Goal: Task Accomplishment & Management: Manage account settings

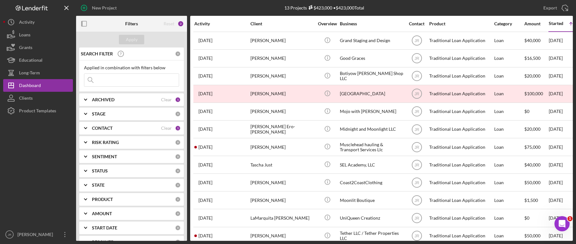
click at [99, 118] on div "STAGE 0" at bounding box center [136, 114] width 89 height 13
click at [93, 114] on b "STAGE" at bounding box center [99, 114] width 14 height 5
click at [90, 128] on icon "Icon/Expander" at bounding box center [86, 128] width 16 height 16
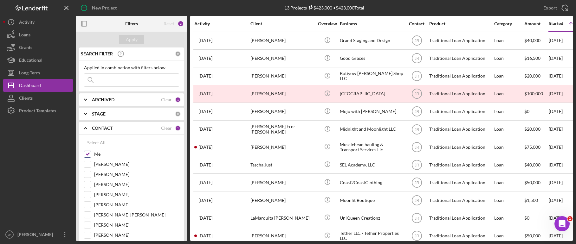
click at [89, 155] on input "Me" at bounding box center [87, 154] width 6 height 6
checkbox input "false"
click at [98, 114] on b "STAGE" at bounding box center [99, 114] width 14 height 5
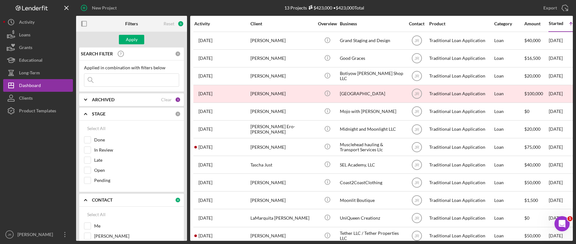
click at [113, 90] on div "Applied in combination with filters below Icon/Menu Close" at bounding box center [131, 76] width 105 height 31
click at [113, 81] on input at bounding box center [131, 80] width 94 height 13
paste input "Mis Tortuguitas LLC"
type input "Mis Tortuguitas LLC"
click at [132, 35] on div "Apply" at bounding box center [131, 40] width 111 height 16
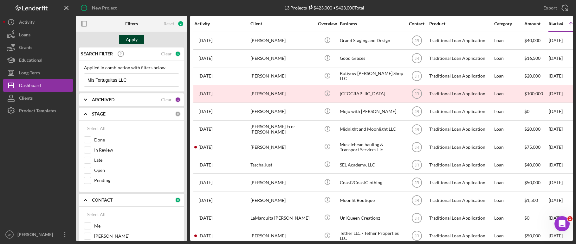
click at [132, 40] on div "Apply" at bounding box center [132, 40] width 12 height 10
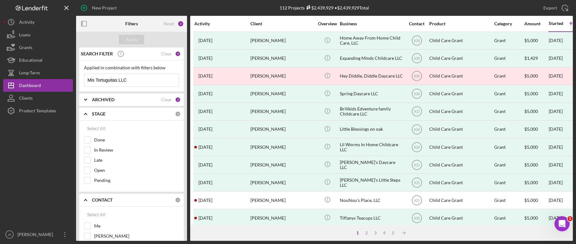
click at [157, 82] on input "Mis Tortuguitas LLC" at bounding box center [131, 80] width 94 height 13
click at [85, 149] on input "In Review" at bounding box center [87, 150] width 6 height 6
click at [87, 151] on input "In Review" at bounding box center [87, 150] width 6 height 6
click at [89, 97] on icon "Icon/Expander" at bounding box center [86, 100] width 16 height 16
click at [89, 98] on icon "Icon/Expander" at bounding box center [86, 100] width 16 height 16
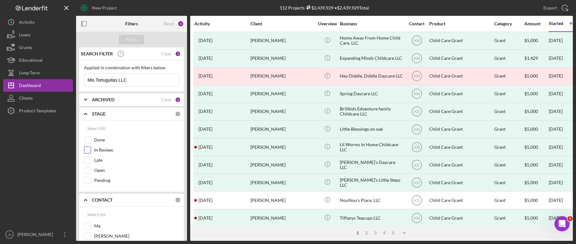
click at [90, 149] on input "In Review" at bounding box center [87, 150] width 6 height 6
checkbox input "true"
click at [88, 174] on input "Open" at bounding box center [87, 170] width 6 height 6
checkbox input "true"
click at [88, 184] on div "Pending" at bounding box center [131, 182] width 95 height 10
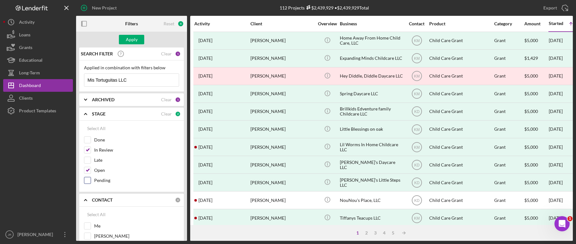
click at [86, 178] on input "Pending" at bounding box center [87, 180] width 6 height 6
checkbox input "true"
click at [140, 37] on button "Apply" at bounding box center [131, 40] width 25 height 10
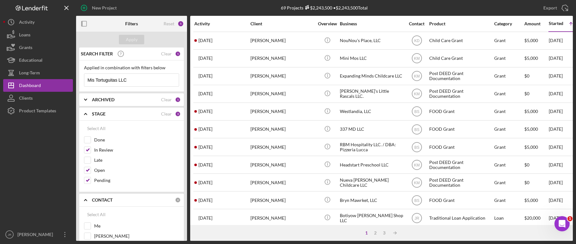
click at [99, 101] on b "ARCHIVED" at bounding box center [103, 99] width 22 height 5
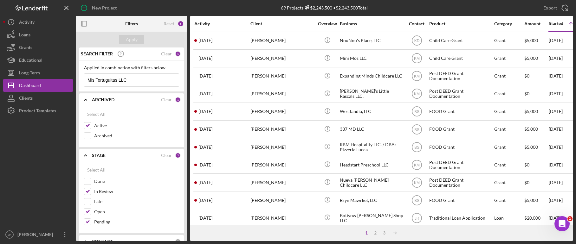
click at [99, 101] on b "ARCHIVED" at bounding box center [103, 99] width 22 height 5
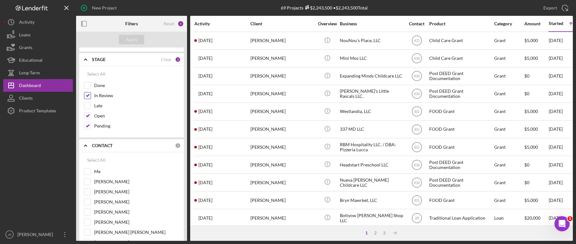
scroll to position [127, 0]
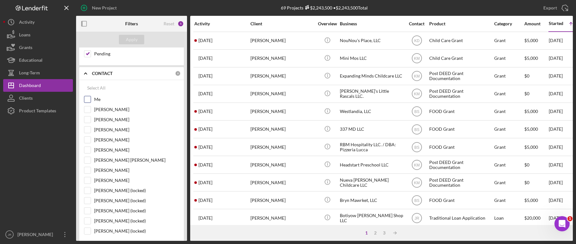
click at [87, 97] on input "Me" at bounding box center [87, 99] width 6 height 6
checkbox input "true"
click at [86, 127] on input "[PERSON_NAME]" at bounding box center [87, 130] width 6 height 6
checkbox input "true"
click at [85, 110] on input "[PERSON_NAME]" at bounding box center [87, 109] width 6 height 6
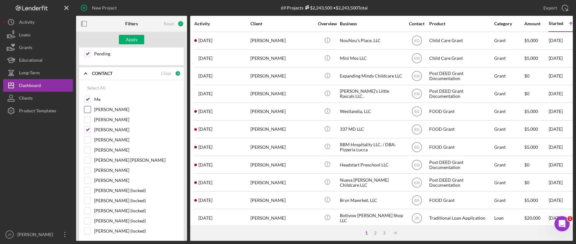
checkbox input "true"
click at [89, 144] on div "[PERSON_NAME]" at bounding box center [131, 142] width 95 height 10
click at [89, 141] on input "[PERSON_NAME]" at bounding box center [87, 140] width 6 height 6
checkbox input "true"
click at [90, 150] on input "[PERSON_NAME]" at bounding box center [87, 150] width 6 height 6
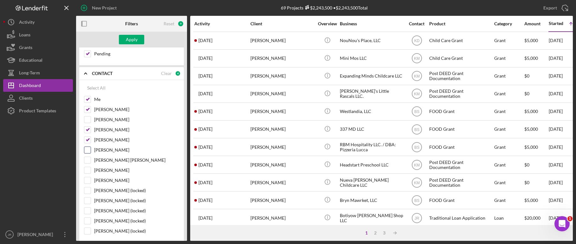
checkbox input "true"
click at [90, 158] on input "[PERSON_NAME] [PERSON_NAME]" at bounding box center [87, 160] width 6 height 6
checkbox input "true"
click at [88, 180] on input "[PERSON_NAME]" at bounding box center [87, 180] width 6 height 6
checkbox input "true"
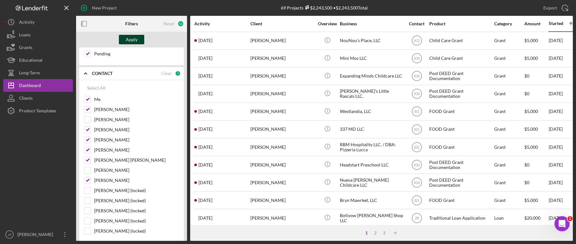
click at [125, 39] on button "Apply" at bounding box center [131, 40] width 25 height 10
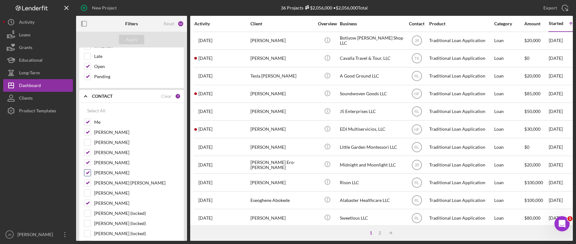
scroll to position [158, 0]
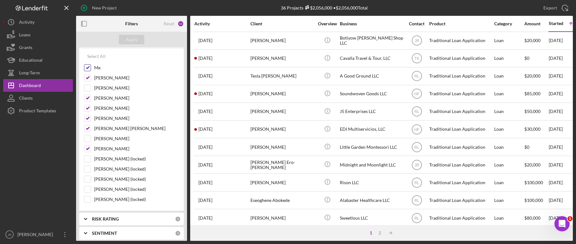
click at [86, 67] on input "Me" at bounding box center [87, 68] width 6 height 6
checkbox input "false"
click at [87, 78] on input "[PERSON_NAME]" at bounding box center [87, 78] width 6 height 6
checkbox input "false"
click at [87, 95] on div "Me [PERSON_NAME] [PERSON_NAME] [PERSON_NAME] [PERSON_NAME] [PERSON_NAME] [PERSO…" at bounding box center [131, 135] width 95 height 142
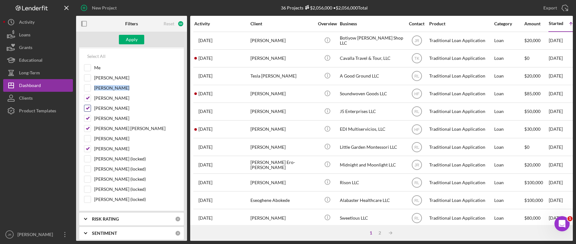
drag, startPoint x: 87, startPoint y: 95, endPoint x: 87, endPoint y: 107, distance: 12.7
click at [87, 109] on input "[PERSON_NAME]" at bounding box center [87, 108] width 6 height 6
checkbox input "false"
click at [87, 98] on input "[PERSON_NAME]" at bounding box center [87, 98] width 6 height 6
checkbox input "false"
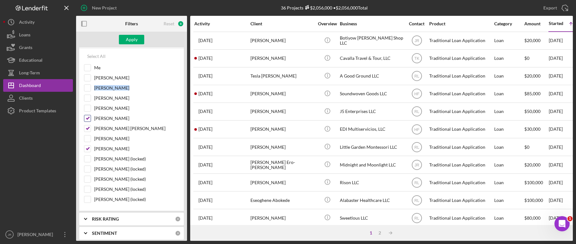
click at [87, 120] on input "[PERSON_NAME]" at bounding box center [87, 118] width 6 height 6
checkbox input "false"
click at [87, 129] on input "[PERSON_NAME] [PERSON_NAME]" at bounding box center [87, 128] width 6 height 6
checkbox input "false"
click at [89, 145] on div at bounding box center [87, 148] width 7 height 7
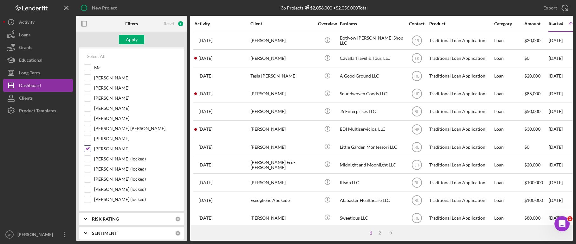
click at [88, 148] on input "[PERSON_NAME]" at bounding box center [87, 149] width 6 height 6
checkbox input "false"
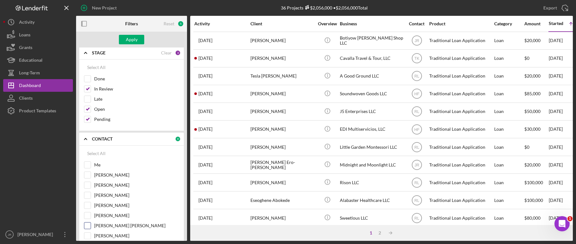
scroll to position [0, 0]
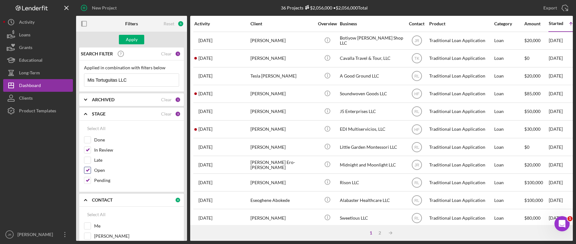
click at [86, 168] on input "Open" at bounding box center [87, 170] width 6 height 6
checkbox input "false"
click at [86, 175] on div "Open" at bounding box center [131, 172] width 95 height 10
click at [87, 181] on input "Pending" at bounding box center [87, 180] width 6 height 6
checkbox input "false"
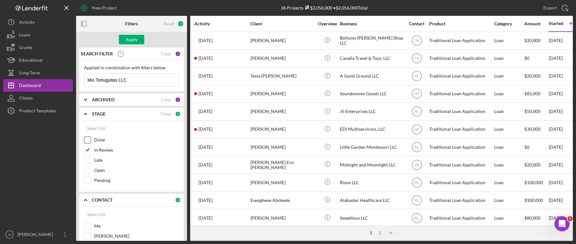
click at [87, 145] on div "Done" at bounding box center [131, 142] width 95 height 10
click at [88, 150] on input "In Review" at bounding box center [87, 150] width 6 height 6
checkbox input "false"
click at [128, 80] on input "Mis Tortuguitas LLC" at bounding box center [131, 80] width 94 height 13
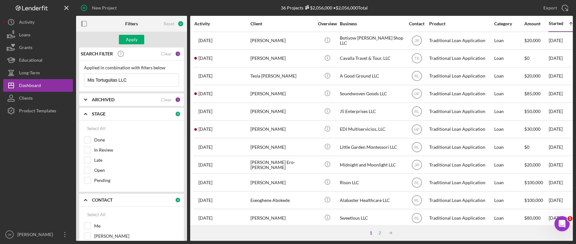
click at [128, 80] on input "Mis Tortuguitas LLC" at bounding box center [131, 80] width 94 height 13
type input "="
click at [132, 40] on div "Apply" at bounding box center [132, 40] width 12 height 10
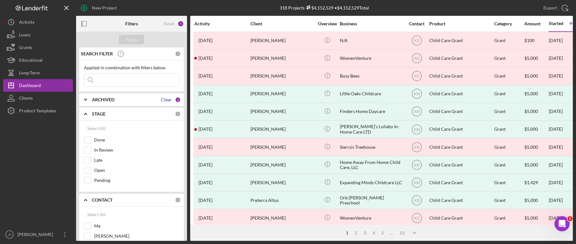
click at [161, 101] on div "Clear" at bounding box center [166, 99] width 11 height 5
click at [86, 96] on icon "Icon/Expander" at bounding box center [86, 100] width 16 height 16
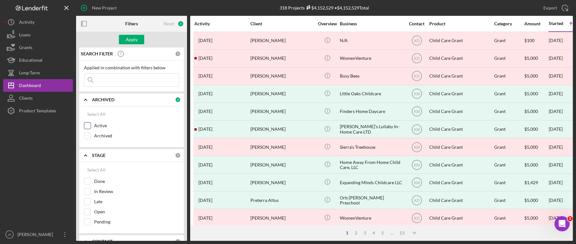
click at [89, 128] on input "Active" at bounding box center [87, 126] width 6 height 6
checkbox input "true"
click at [84, 103] on icon "Icon/Expander" at bounding box center [86, 100] width 16 height 16
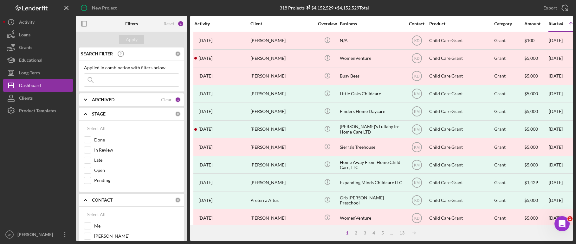
click at [86, 115] on icon "Icon/Expander" at bounding box center [86, 114] width 16 height 16
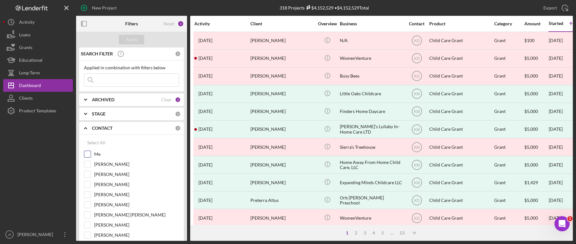
drag, startPoint x: 90, startPoint y: 154, endPoint x: 89, endPoint y: 149, distance: 5.5
click at [90, 155] on input "Me" at bounding box center [87, 154] width 6 height 6
checkbox input "true"
click at [85, 129] on icon "Icon/Expander" at bounding box center [86, 128] width 16 height 16
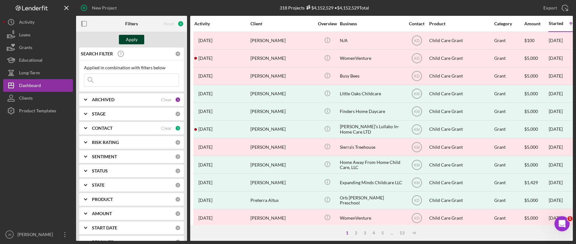
click at [127, 38] on div "Apply" at bounding box center [132, 40] width 12 height 10
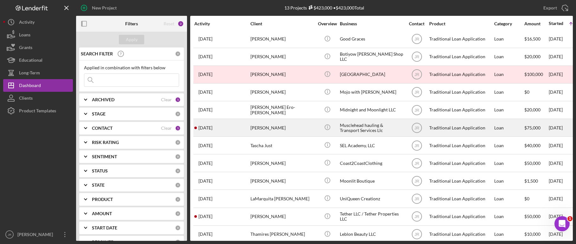
scroll to position [30, 0]
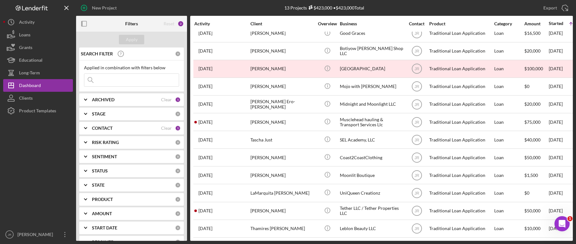
click at [85, 126] on icon "Icon/Expander" at bounding box center [86, 128] width 16 height 16
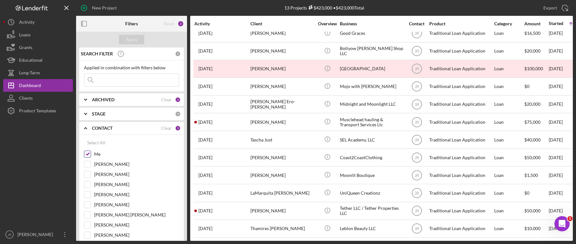
click at [89, 155] on input "Me" at bounding box center [87, 154] width 6 height 6
checkbox input "false"
click at [86, 167] on input "[PERSON_NAME]" at bounding box center [87, 164] width 6 height 6
click at [140, 37] on button "Apply" at bounding box center [131, 40] width 25 height 10
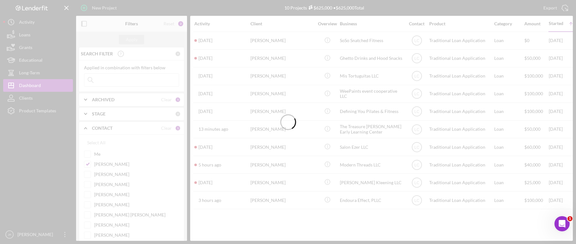
scroll to position [0, 0]
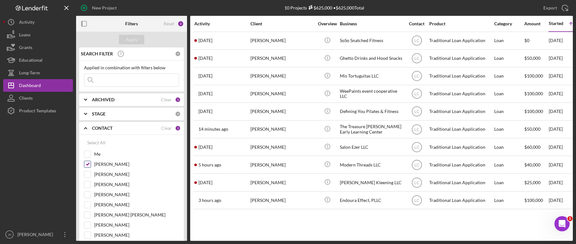
click at [87, 165] on input "[PERSON_NAME]" at bounding box center [87, 164] width 6 height 6
checkbox input "false"
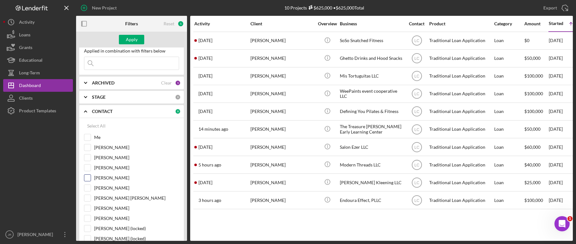
scroll to position [32, 0]
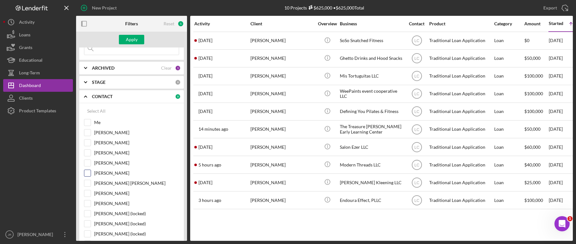
click at [91, 174] on div at bounding box center [87, 173] width 7 height 7
click at [90, 174] on input "[PERSON_NAME]" at bounding box center [87, 173] width 6 height 6
checkbox input "true"
click at [89, 151] on input "[PERSON_NAME]" at bounding box center [87, 153] width 6 height 6
checkbox input "true"
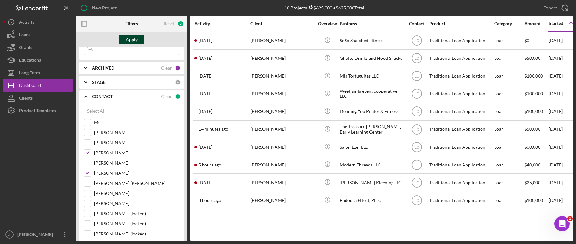
click at [132, 41] on div "Apply" at bounding box center [132, 40] width 12 height 10
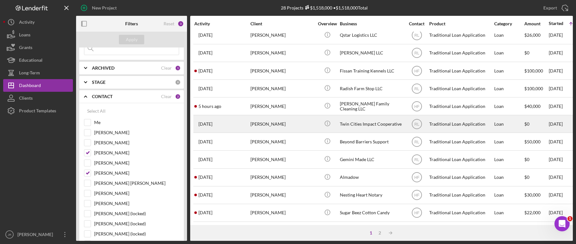
scroll to position [259, 0]
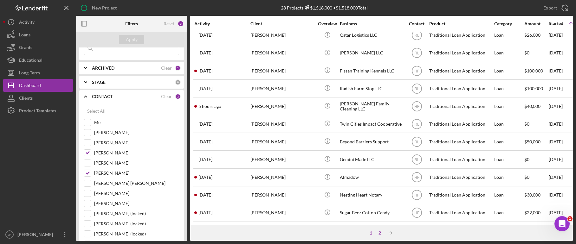
click at [379, 233] on div "2" at bounding box center [379, 233] width 9 height 5
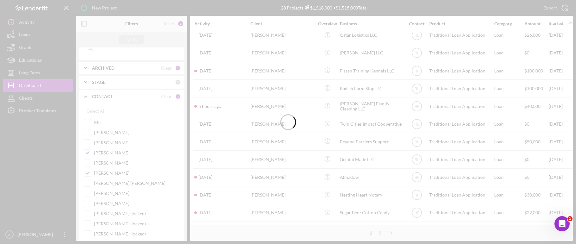
scroll to position [0, 0]
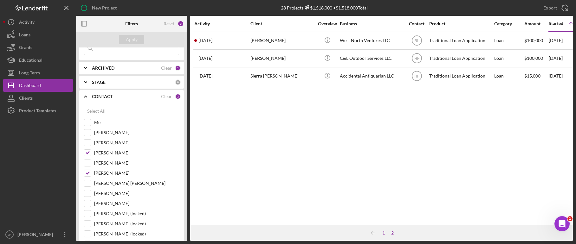
click at [385, 233] on div "1" at bounding box center [383, 233] width 9 height 5
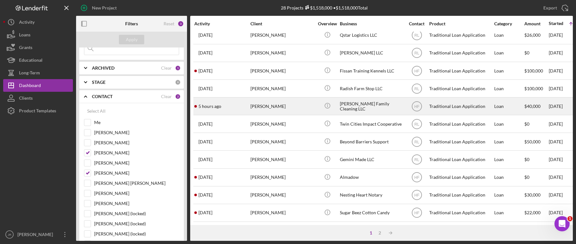
scroll to position [259, 0]
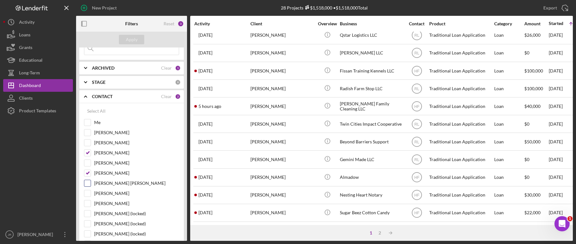
click at [86, 181] on input "[PERSON_NAME] [PERSON_NAME]" at bounding box center [87, 183] width 6 height 6
checkbox input "true"
click at [89, 163] on input "[PERSON_NAME]" at bounding box center [87, 163] width 6 height 6
checkbox input "true"
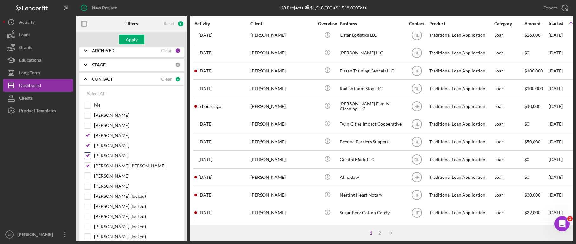
scroll to position [63, 0]
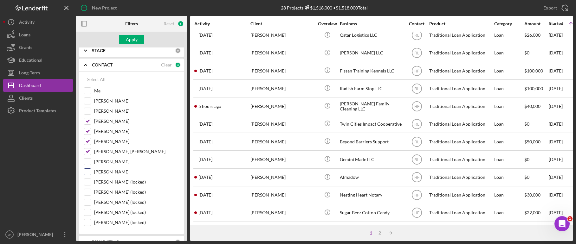
click at [88, 171] on input "[PERSON_NAME]" at bounding box center [87, 172] width 6 height 6
checkbox input "true"
click at [89, 89] on input "Me" at bounding box center [87, 91] width 6 height 6
checkbox input "true"
click at [88, 102] on input "[PERSON_NAME]" at bounding box center [87, 101] width 6 height 6
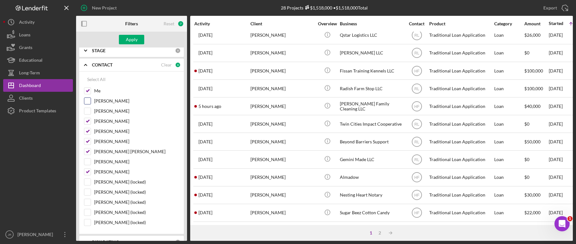
checkbox input "true"
click at [131, 44] on div "Apply" at bounding box center [132, 40] width 12 height 10
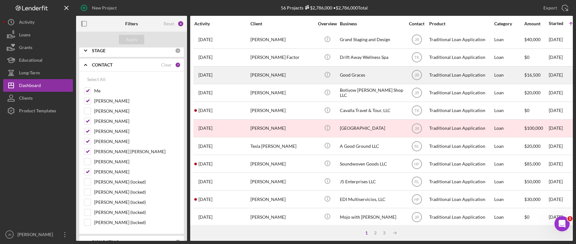
scroll to position [0, 0]
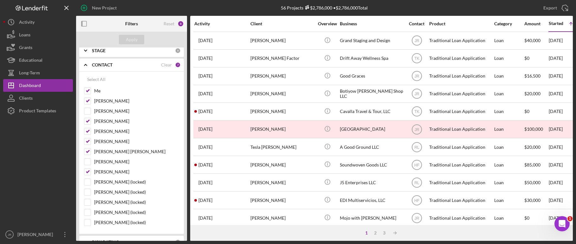
click at [336, 23] on div "Overview" at bounding box center [327, 23] width 24 height 5
click at [347, 27] on div "Business" at bounding box center [371, 23] width 63 height 15
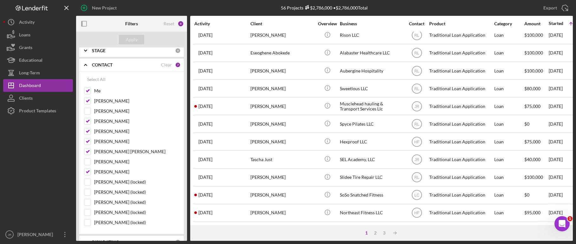
scroll to position [259, 0]
click at [375, 234] on div "2" at bounding box center [375, 233] width 9 height 5
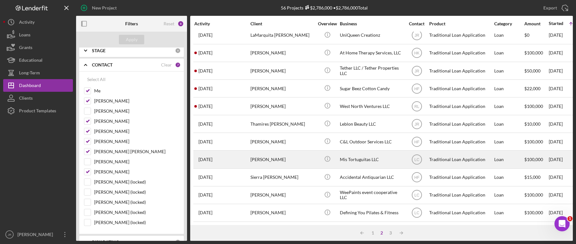
click at [366, 153] on div "Mis Tortuguitas LLC" at bounding box center [371, 159] width 63 height 17
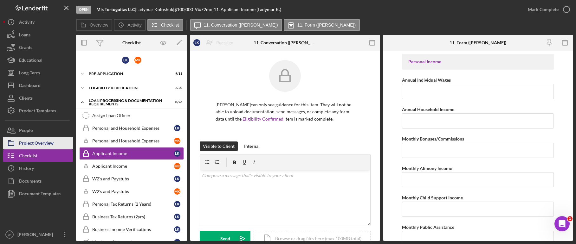
click at [30, 144] on div "Project Overview" at bounding box center [36, 144] width 35 height 14
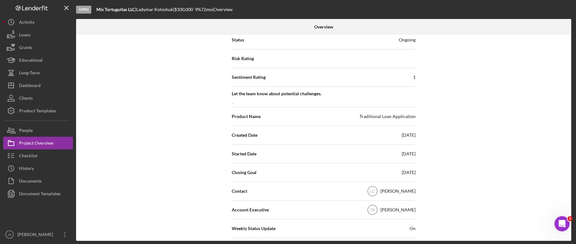
scroll to position [127, 0]
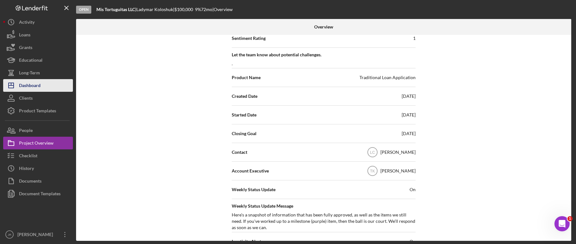
click at [41, 88] on div "Dashboard" at bounding box center [30, 86] width 22 height 14
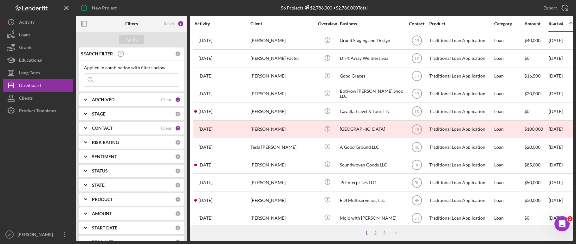
click at [84, 125] on icon "Icon/Expander" at bounding box center [86, 128] width 16 height 16
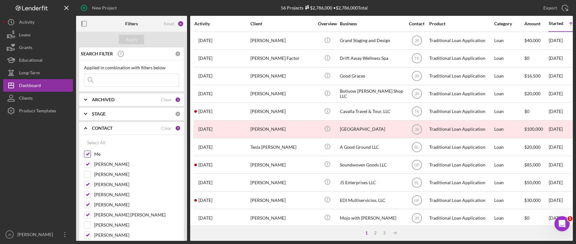
click at [87, 154] on input "Me" at bounding box center [87, 154] width 6 height 6
checkbox input "false"
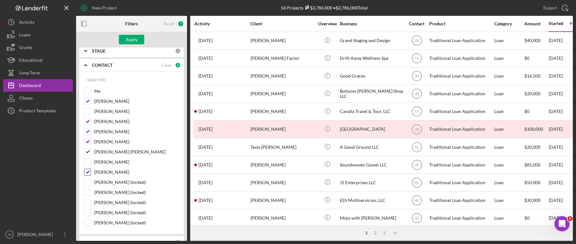
scroll to position [63, 0]
click at [88, 122] on input "[PERSON_NAME]" at bounding box center [87, 121] width 6 height 6
checkbox input "false"
click at [88, 130] on input "[PERSON_NAME]" at bounding box center [87, 131] width 6 height 6
checkbox input "false"
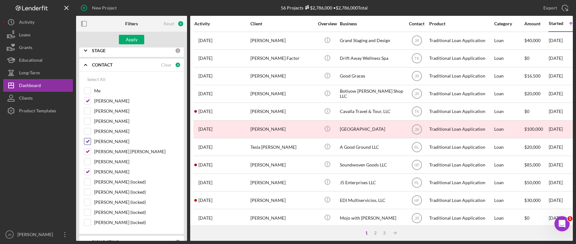
click at [88, 146] on div "[PERSON_NAME]" at bounding box center [131, 143] width 95 height 10
click at [88, 152] on input "[PERSON_NAME] [PERSON_NAME]" at bounding box center [87, 152] width 6 height 6
checkbox input "false"
click at [89, 142] on input "[PERSON_NAME]" at bounding box center [87, 141] width 6 height 6
checkbox input "false"
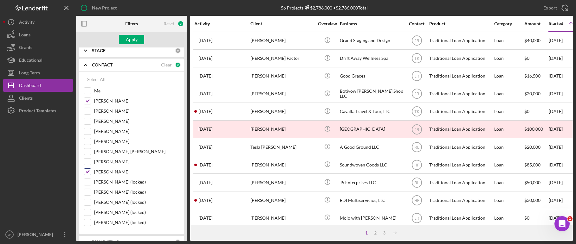
click at [88, 171] on input "[PERSON_NAME]" at bounding box center [87, 172] width 6 height 6
checkbox input "false"
click at [137, 43] on button "Apply" at bounding box center [131, 40] width 25 height 10
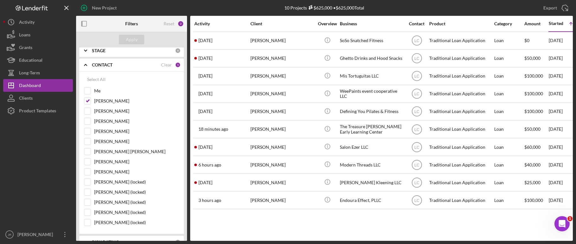
click at [303, 223] on div "Activity Client Overview Business Contact Product Category Amount Started Icon/…" at bounding box center [381, 128] width 382 height 225
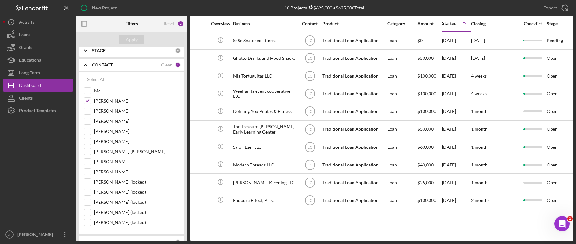
scroll to position [0, 0]
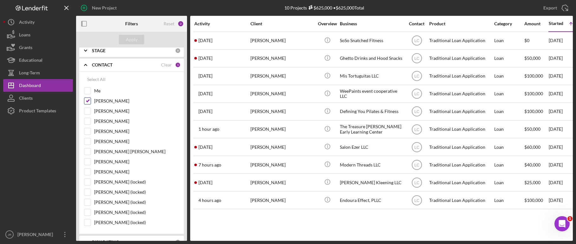
drag, startPoint x: 87, startPoint y: 102, endPoint x: 87, endPoint y: 98, distance: 3.5
click at [87, 102] on input "[PERSON_NAME]" at bounding box center [87, 101] width 6 height 6
checkbox input "false"
click at [86, 92] on input "Me" at bounding box center [87, 91] width 6 height 6
checkbox input "true"
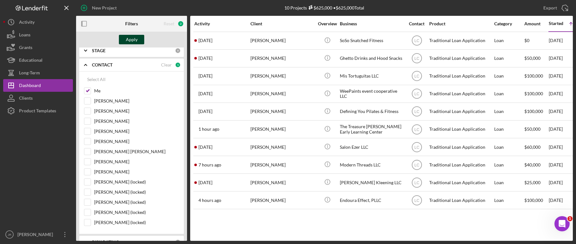
click at [134, 36] on div "Apply" at bounding box center [132, 40] width 12 height 10
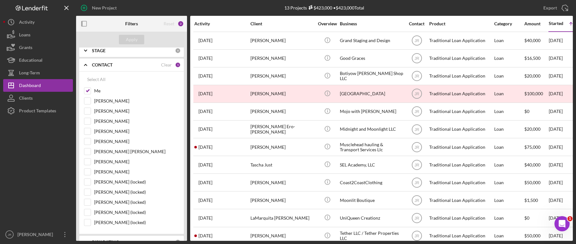
click at [573, 96] on div "New Project 13 Projects $423,000 • $423,000 Total Export Icon/Export Filters Re…" at bounding box center [288, 122] width 576 height 244
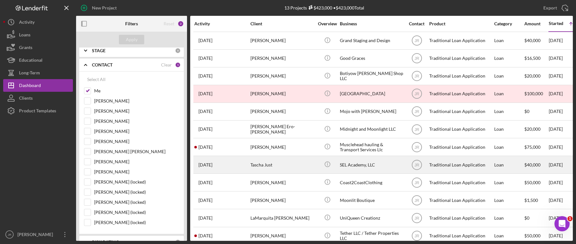
click at [269, 169] on div "Tascha Just" at bounding box center [281, 164] width 63 height 17
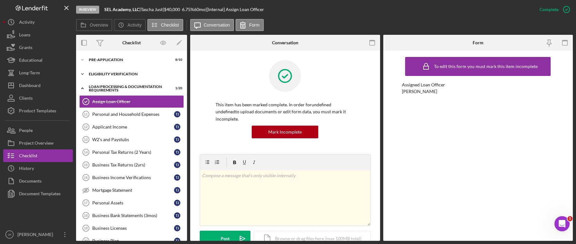
click at [82, 75] on icon "Icon/Expander" at bounding box center [82, 74] width 13 height 13
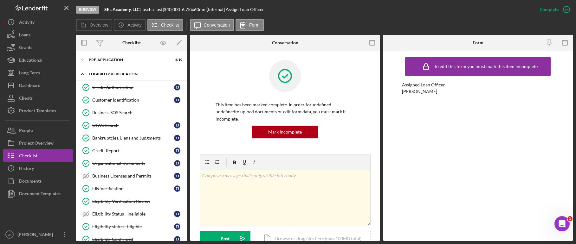
drag, startPoint x: 81, startPoint y: 75, endPoint x: 84, endPoint y: 61, distance: 14.1
click at [81, 75] on icon "Icon/Expander" at bounding box center [82, 74] width 13 height 13
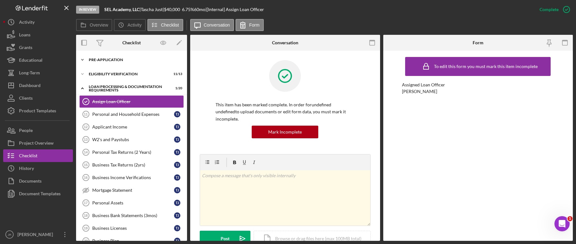
click at [84, 60] on icon "Icon/Expander" at bounding box center [82, 60] width 13 height 13
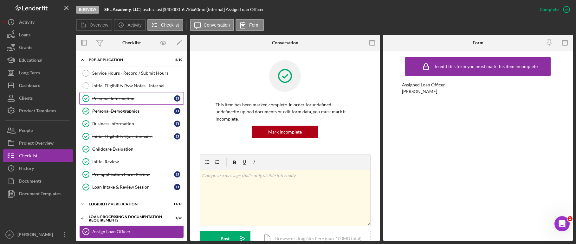
click at [117, 95] on link "Personal Information Personal Information T J" at bounding box center [131, 98] width 105 height 13
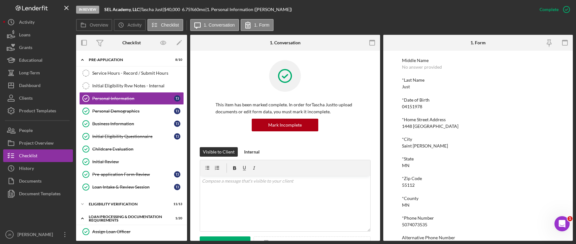
scroll to position [79, 0]
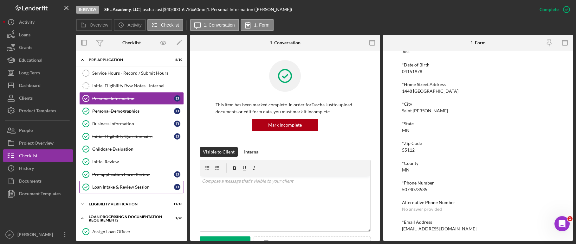
click at [110, 185] on div "Loan Intake & Review Session" at bounding box center [133, 187] width 82 height 5
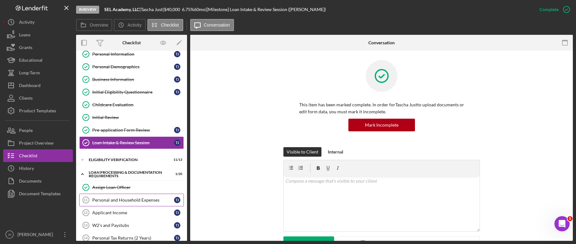
scroll to position [95, 0]
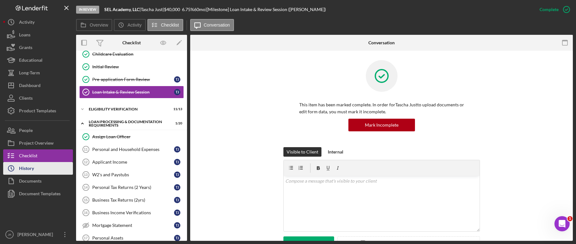
click at [40, 169] on button "Icon/History History" at bounding box center [38, 168] width 70 height 13
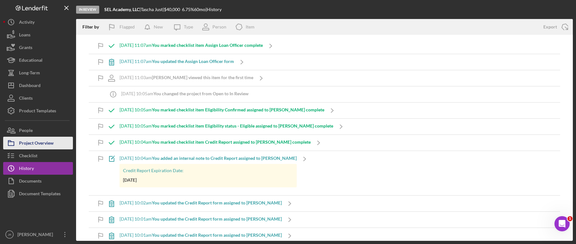
click at [34, 146] on div "Project Overview" at bounding box center [36, 144] width 35 height 14
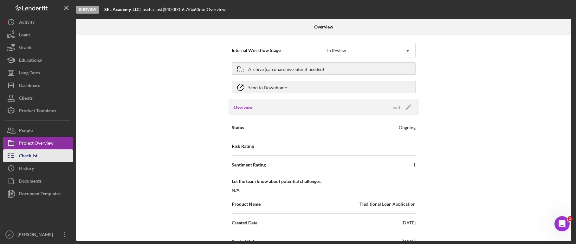
click at [33, 155] on div "Checklist" at bounding box center [28, 157] width 18 height 14
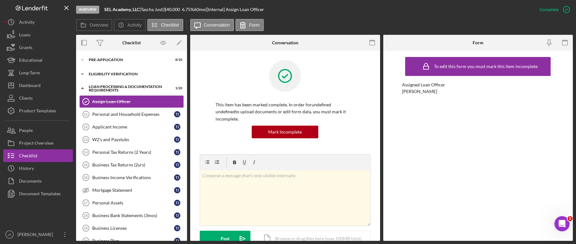
click at [82, 74] on polyline at bounding box center [82, 73] width 2 height 1
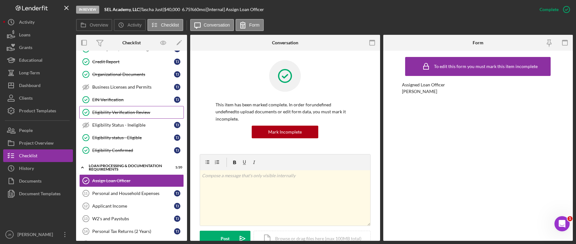
scroll to position [95, 0]
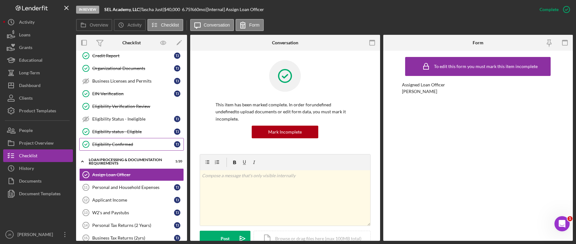
click at [121, 143] on div "Eligibility Confirmed" at bounding box center [133, 144] width 82 height 5
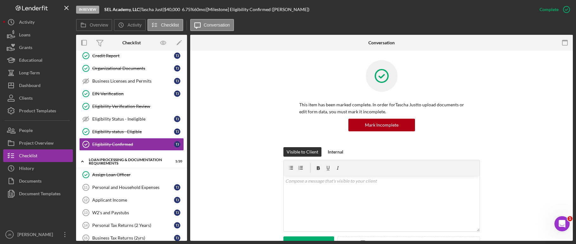
scroll to position [160, 0]
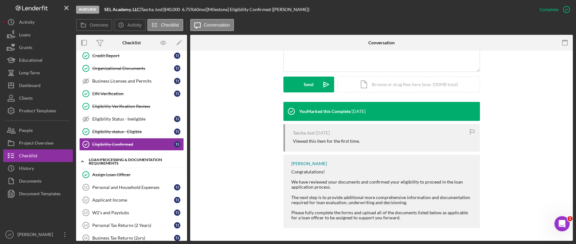
click at [83, 162] on icon "Icon/Expander" at bounding box center [82, 161] width 13 height 13
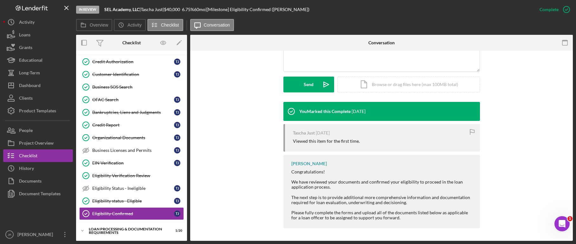
scroll to position [0, 0]
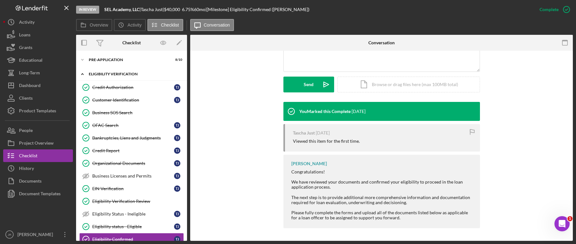
click at [83, 73] on icon "Icon/Expander" at bounding box center [82, 74] width 13 height 13
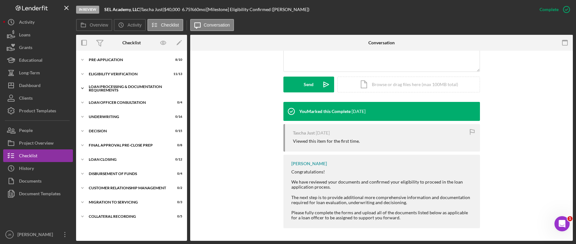
click at [84, 89] on icon "Icon/Expander" at bounding box center [82, 88] width 13 height 13
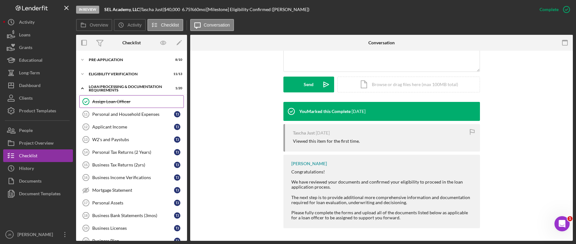
click at [118, 102] on div "Assign Loan Officer" at bounding box center [137, 101] width 91 height 5
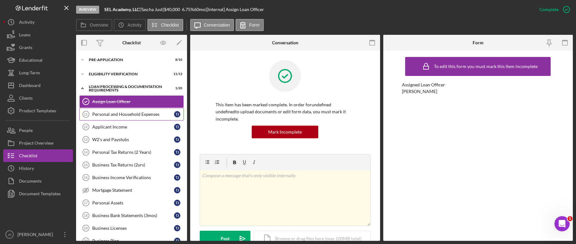
click at [136, 114] on div "Personal and Household Expenses" at bounding box center [133, 114] width 82 height 5
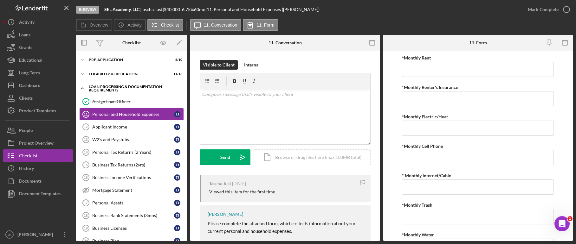
click at [113, 89] on div "Loan Processing & Documentation Requirements" at bounding box center [134, 88] width 90 height 7
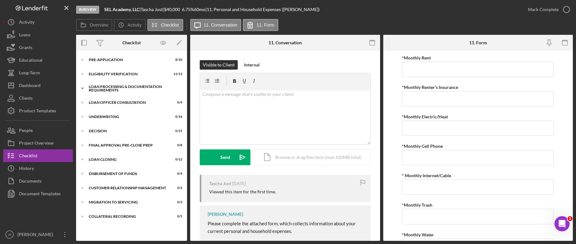
click at [82, 85] on icon "Icon/Expander" at bounding box center [82, 88] width 13 height 13
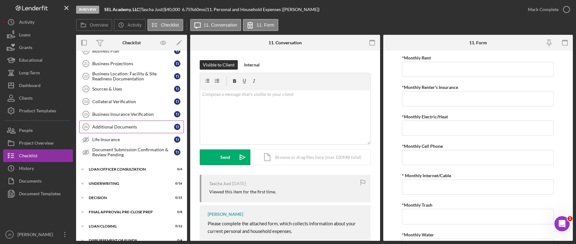
scroll to position [158, 0]
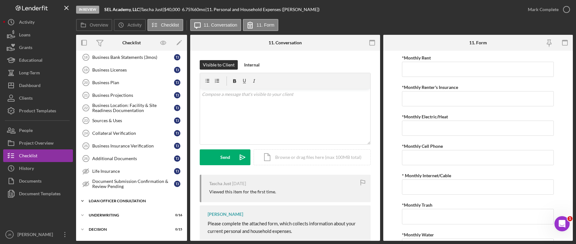
click at [91, 202] on div "Loan Officer Consultation" at bounding box center [134, 201] width 90 height 4
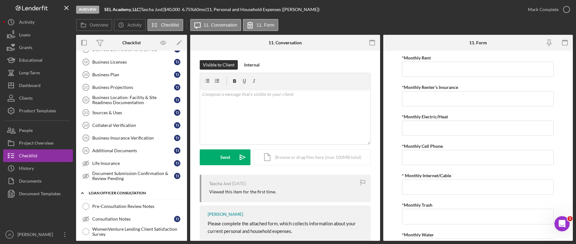
scroll to position [190, 0]
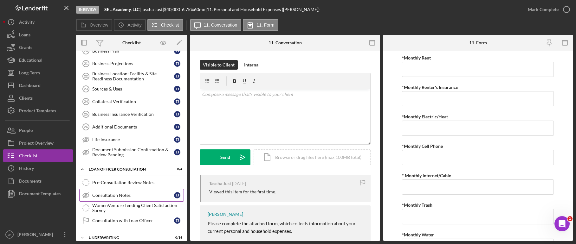
click at [136, 197] on div "Consultation Notes" at bounding box center [133, 195] width 82 height 5
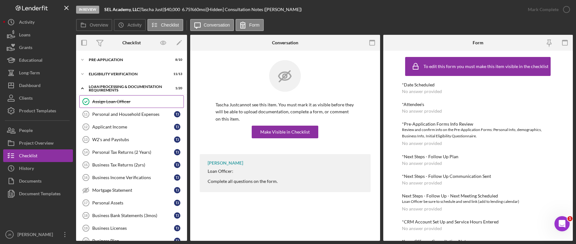
click at [123, 102] on div "Assign Loan Officer" at bounding box center [137, 101] width 91 height 5
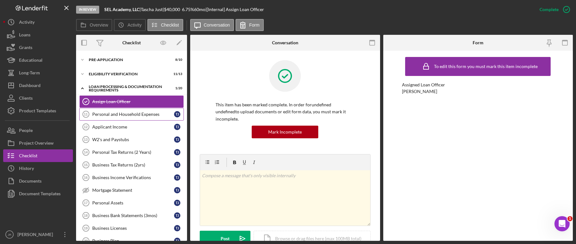
click at [120, 111] on link "Personal and Household Expenses 11 Personal and Household Expenses T J" at bounding box center [131, 114] width 105 height 13
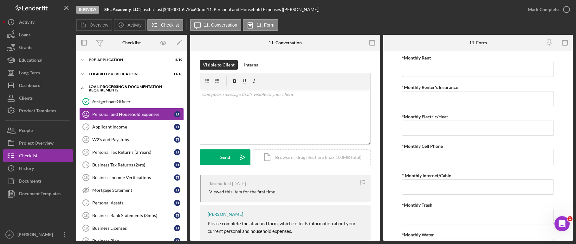
click at [81, 87] on icon "Icon/Expander" at bounding box center [82, 88] width 13 height 13
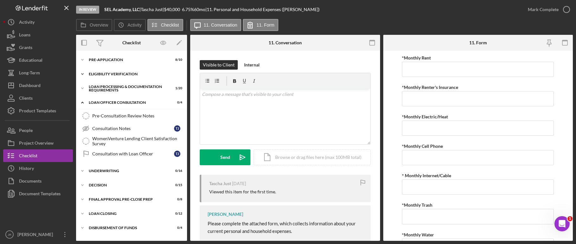
click at [81, 75] on icon "Icon/Expander" at bounding box center [82, 74] width 13 height 13
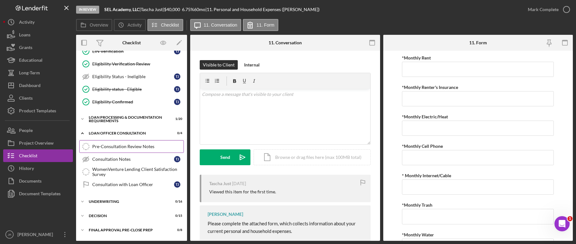
scroll to position [127, 0]
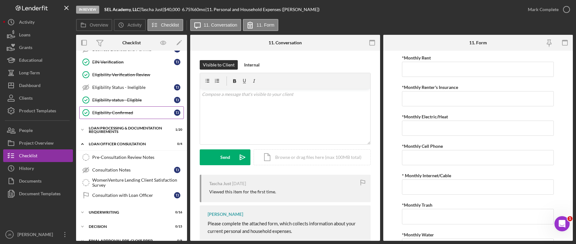
click at [114, 112] on div "Eligibility Confirmed" at bounding box center [133, 112] width 82 height 5
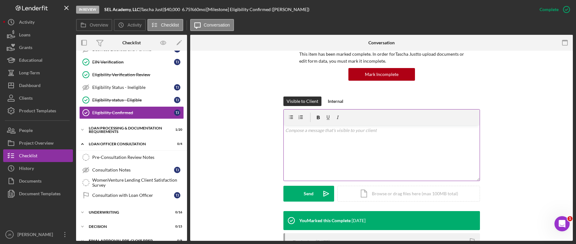
scroll to position [95, 0]
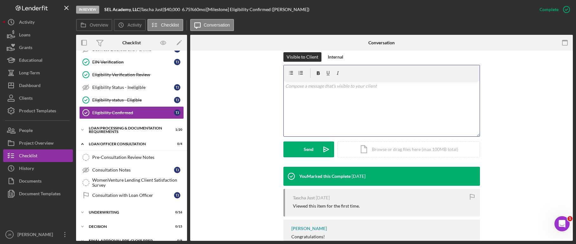
click at [332, 101] on div "v Color teal Color pink Remove color Add row above Add row below Add column bef…" at bounding box center [382, 108] width 196 height 55
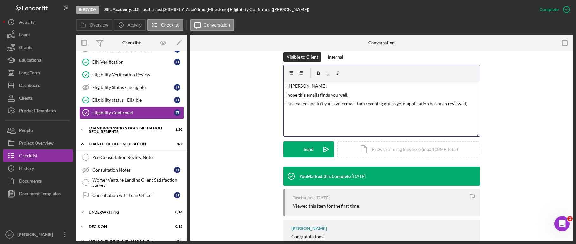
click at [469, 106] on p "I just called and left you a voicemail. I am reaching out as your application h…" at bounding box center [381, 103] width 192 height 7
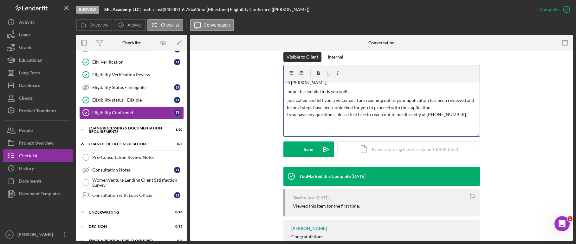
scroll to position [0, 0]
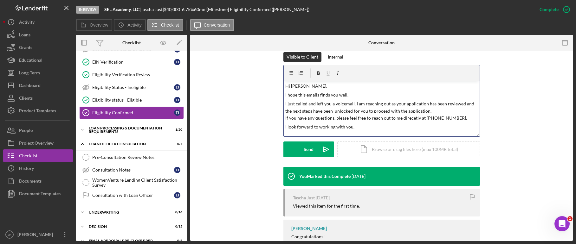
click at [356, 121] on p "I just called and left you a voicemail. I am reaching out as your application h…" at bounding box center [381, 110] width 192 height 21
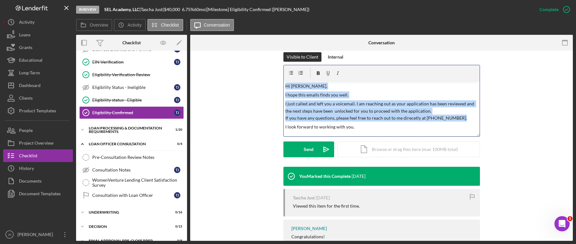
copy div "v Color teal Color pink Remove color Add row above Add row below Add column bef…"
click at [368, 102] on p "I just called and left you a voicemail. I am reaching out as your application h…" at bounding box center [381, 110] width 192 height 21
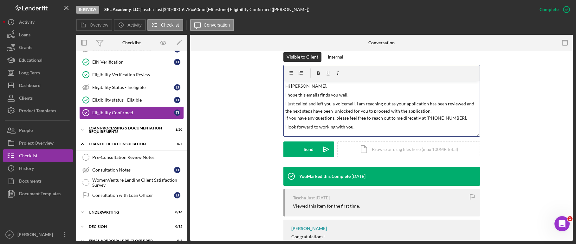
click at [365, 104] on p "I just called and left you a voicemail. I am reaching out as your application h…" at bounding box center [381, 110] width 192 height 21
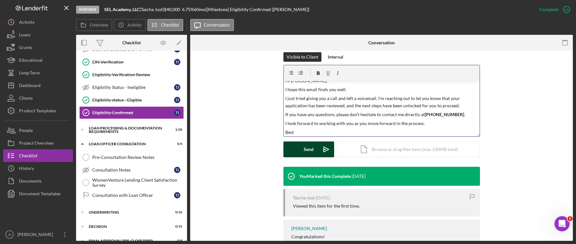
click at [314, 144] on button "Send Icon/icon-invite-send" at bounding box center [308, 150] width 51 height 16
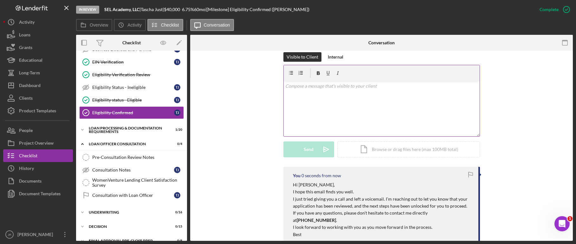
scroll to position [0, 0]
click at [42, 140] on div "Project Overview" at bounding box center [36, 144] width 35 height 14
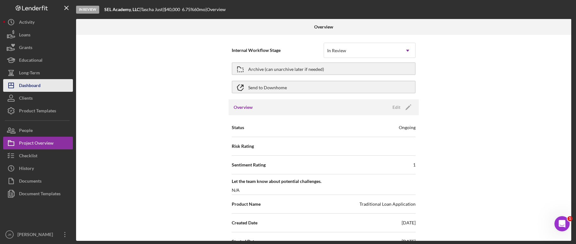
click at [41, 86] on button "Icon/Dashboard Dashboard" at bounding box center [38, 85] width 70 height 13
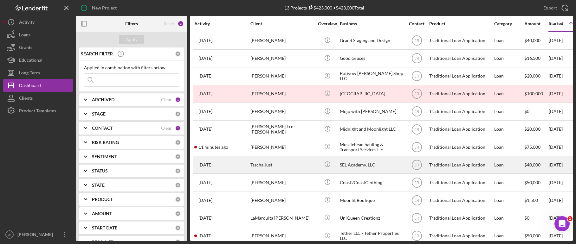
click at [268, 165] on div "Tascha Just" at bounding box center [281, 164] width 63 height 17
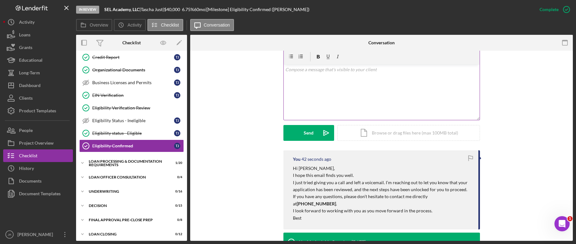
scroll to position [63, 0]
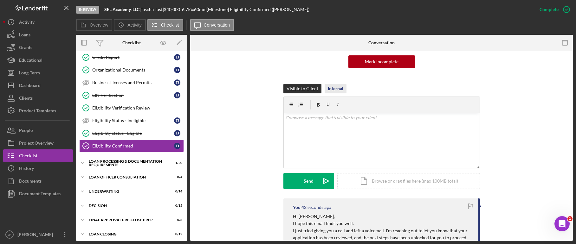
click at [328, 89] on div "Internal" at bounding box center [336, 89] width 16 height 10
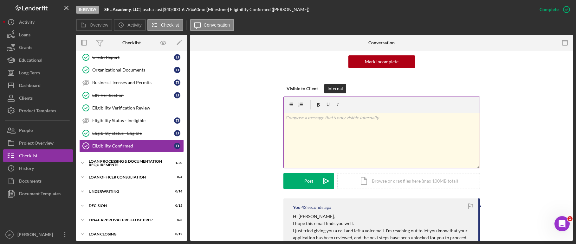
click at [344, 144] on div "v Color teal Color pink Remove color Add row above Add row below Add column bef…" at bounding box center [382, 140] width 196 height 55
click at [296, 183] on button "Post Icon/icon-invite-send" at bounding box center [308, 181] width 51 height 16
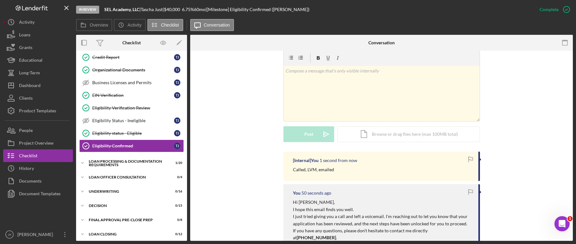
scroll to position [158, 0]
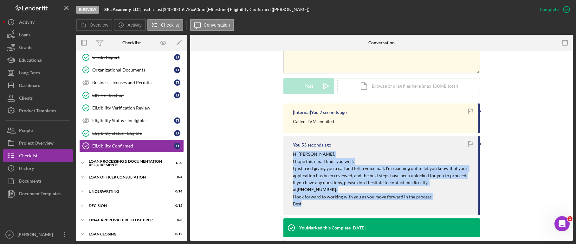
drag, startPoint x: 293, startPoint y: 152, endPoint x: 318, endPoint y: 199, distance: 53.1
click at [318, 199] on div "Hi [PERSON_NAME], I hope this email finds you well. I just tried giving you a c…" at bounding box center [382, 179] width 179 height 57
copy div "Hi [PERSON_NAME], I hope this email finds you well. I just tried giving you a c…"
drag, startPoint x: 373, startPoint y: 164, endPoint x: 333, endPoint y: 156, distance: 40.8
click at [373, 164] on p "I hope this email finds you well." at bounding box center [382, 161] width 179 height 7
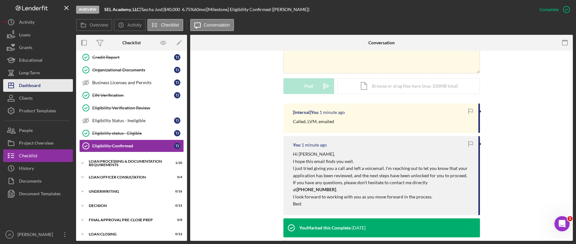
click at [31, 86] on div "Dashboard" at bounding box center [30, 86] width 22 height 14
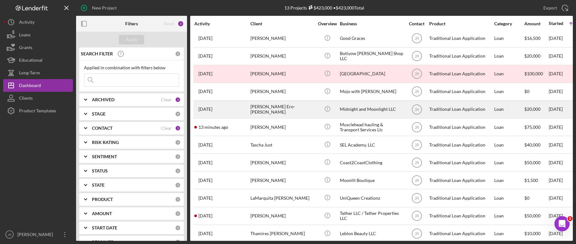
scroll to position [30, 0]
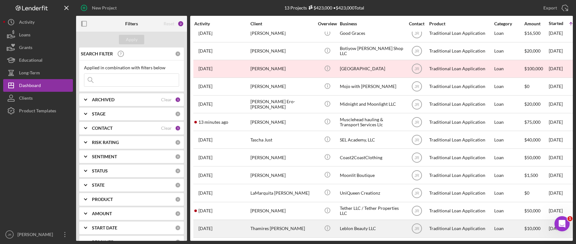
click at [276, 223] on div "Thamires [PERSON_NAME]" at bounding box center [281, 228] width 63 height 17
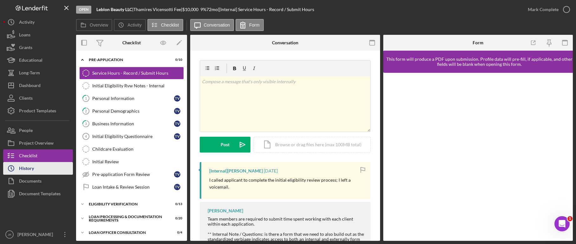
click at [36, 167] on button "Icon/History History" at bounding box center [38, 168] width 70 height 13
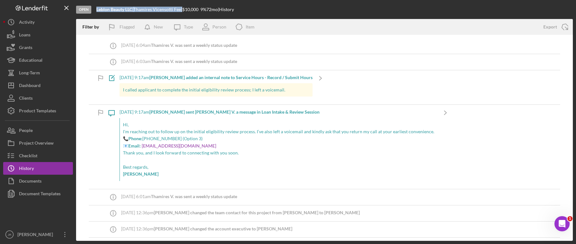
drag, startPoint x: 185, startPoint y: 10, endPoint x: 97, endPoint y: 11, distance: 88.4
click at [97, 11] on div "Leblon Beauty LLC | Thamires Vicensotti Fee | $10,000 $10,000 9 % 72 mo | Histo…" at bounding box center [164, 9] width 137 height 5
click at [46, 86] on button "Icon/Dashboard Dashboard" at bounding box center [38, 85] width 70 height 13
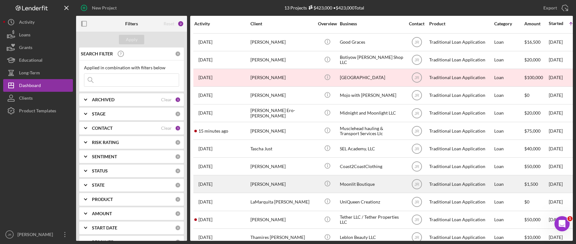
scroll to position [30, 0]
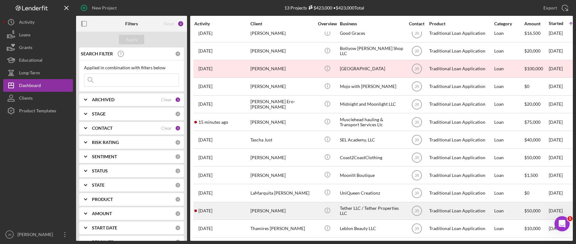
click at [269, 203] on div "[PERSON_NAME]" at bounding box center [281, 211] width 63 height 17
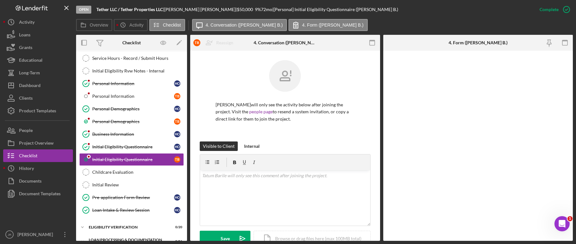
scroll to position [42, 0]
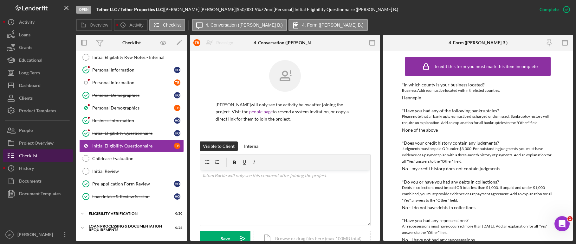
click at [30, 152] on div "Checklist" at bounding box center [28, 157] width 18 height 14
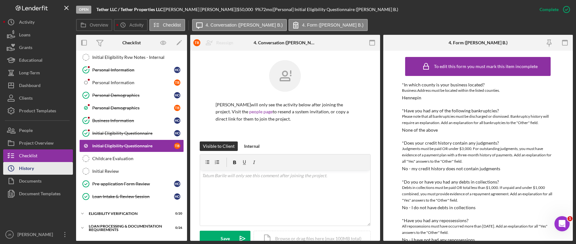
click at [25, 166] on div "History" at bounding box center [26, 169] width 15 height 14
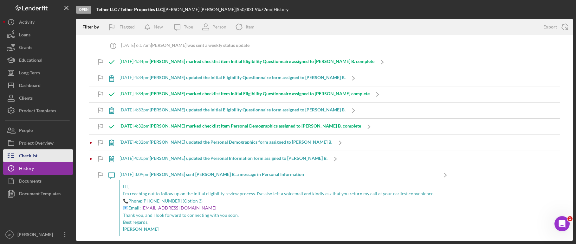
click at [35, 156] on div "Checklist" at bounding box center [28, 157] width 18 height 14
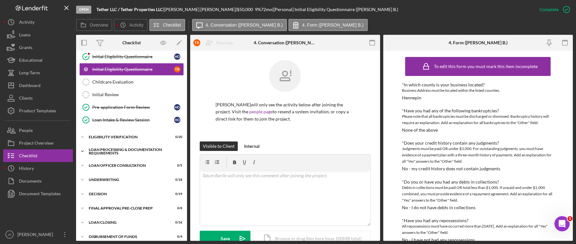
scroll to position [137, 0]
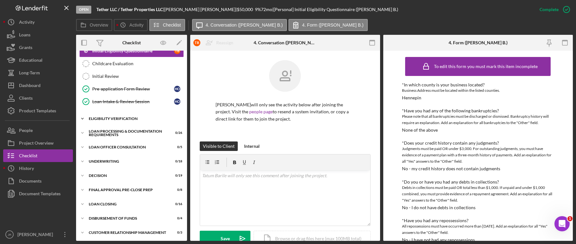
click at [93, 117] on div "Eligibility Verification" at bounding box center [134, 119] width 90 height 4
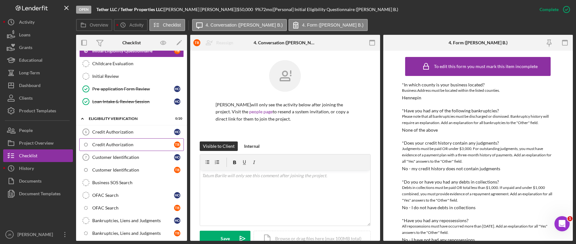
click at [112, 142] on div "Credit Authorization" at bounding box center [133, 144] width 82 height 5
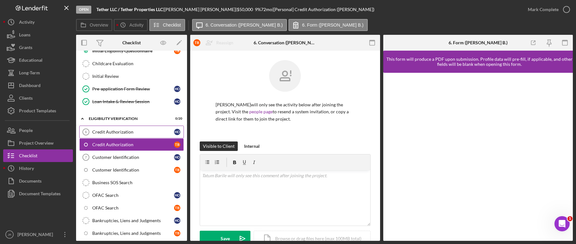
click at [112, 133] on div "Credit Authorization" at bounding box center [133, 132] width 82 height 5
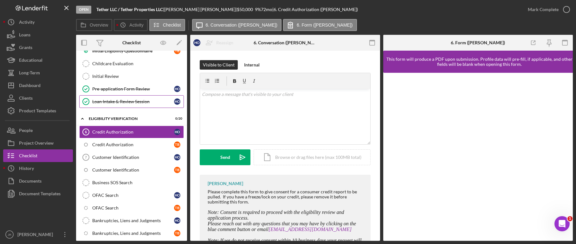
click at [130, 102] on div "Loan Intake & Review Session" at bounding box center [133, 101] width 82 height 5
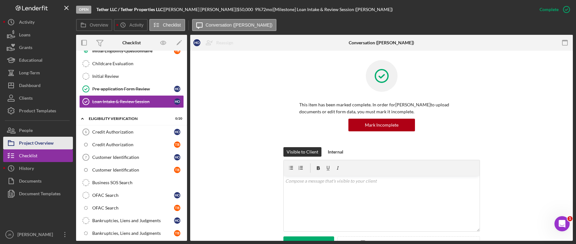
click at [36, 143] on div "Project Overview" at bounding box center [36, 144] width 35 height 14
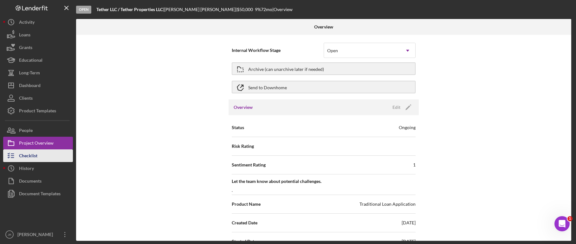
click at [39, 154] on button "Checklist" at bounding box center [38, 156] width 70 height 13
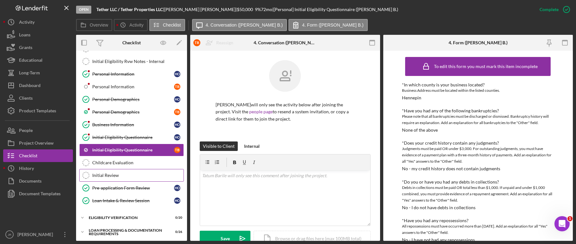
scroll to position [42, 0]
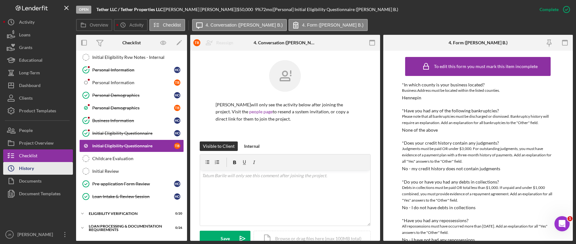
click at [31, 172] on div "History" at bounding box center [26, 169] width 15 height 14
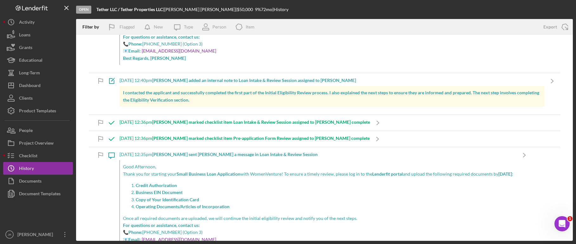
scroll to position [285, 0]
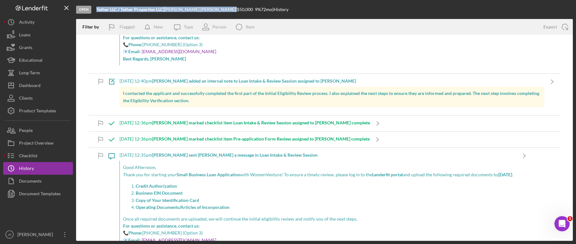
drag, startPoint x: 198, startPoint y: 9, endPoint x: 97, endPoint y: 10, distance: 101.4
click at [97, 10] on div "Tether LLC / Tether Properties LLC | [PERSON_NAME] | $50,000 $50,000 9 % 72 mo …" at bounding box center [192, 9] width 192 height 5
copy div "Tether LLC / Tether Properties LLC | [PERSON_NAME]"
click at [59, 83] on button "Icon/Dashboard Dashboard" at bounding box center [38, 85] width 70 height 13
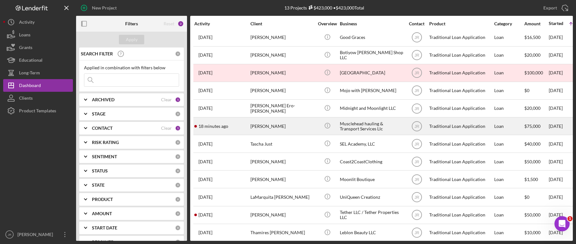
scroll to position [30, 0]
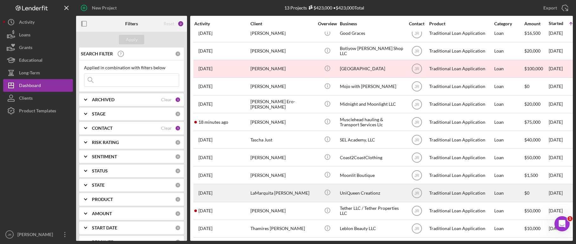
click at [348, 185] on div "UniQueen Creationz" at bounding box center [371, 193] width 63 height 17
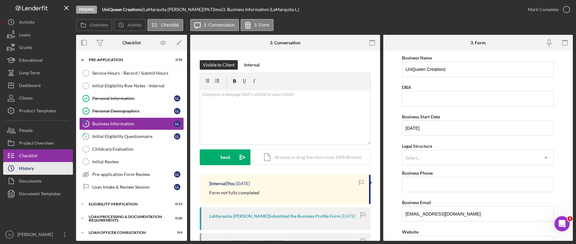
click at [41, 168] on button "Icon/History History" at bounding box center [38, 168] width 70 height 13
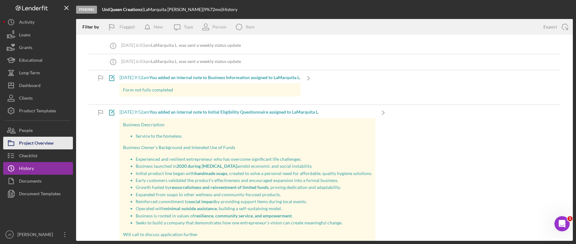
click at [27, 148] on div "Project Overview" at bounding box center [36, 144] width 35 height 14
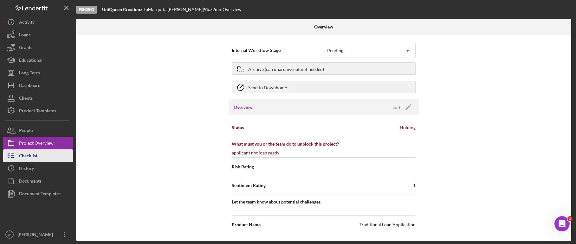
click at [38, 155] on button "Checklist" at bounding box center [38, 156] width 70 height 13
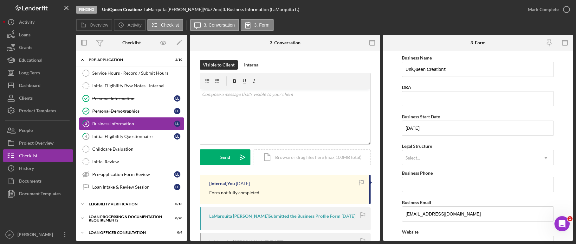
click at [129, 124] on div "Business Information" at bounding box center [133, 123] width 82 height 5
click at [116, 160] on div "Initial Review" at bounding box center [137, 161] width 91 height 5
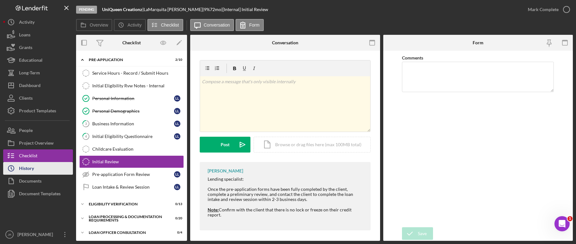
click at [41, 171] on button "Icon/History History" at bounding box center [38, 168] width 70 height 13
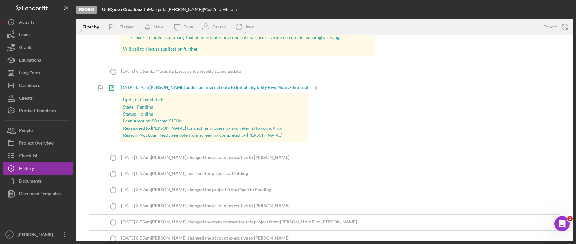
scroll to position [222, 0]
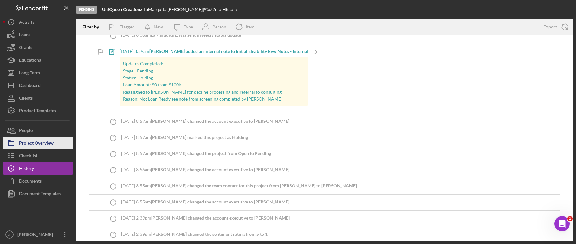
click at [41, 143] on div "Project Overview" at bounding box center [36, 144] width 35 height 14
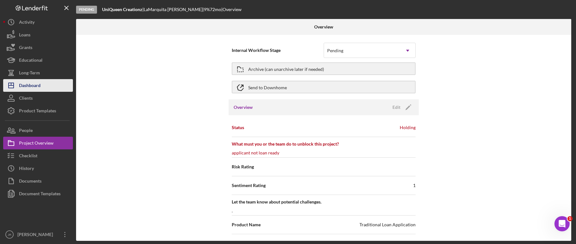
click at [35, 89] on div "Dashboard" at bounding box center [30, 86] width 22 height 14
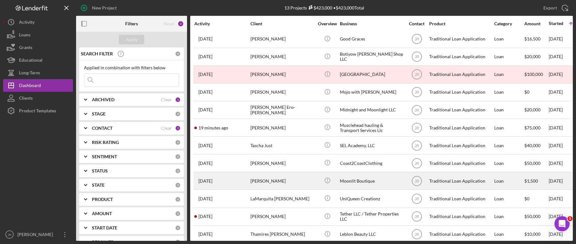
scroll to position [30, 0]
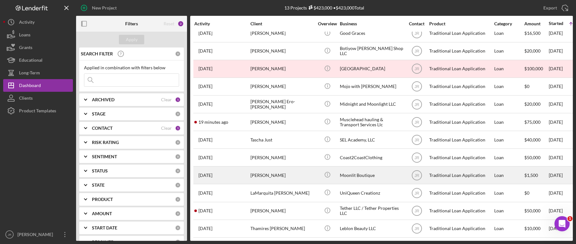
click at [271, 170] on div "[PERSON_NAME]" at bounding box center [281, 175] width 63 height 17
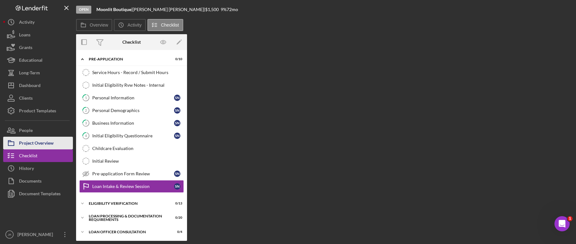
scroll to position [41, 0]
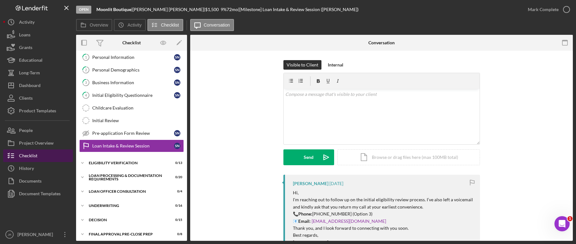
click at [40, 156] on button "Checklist" at bounding box center [38, 156] width 70 height 13
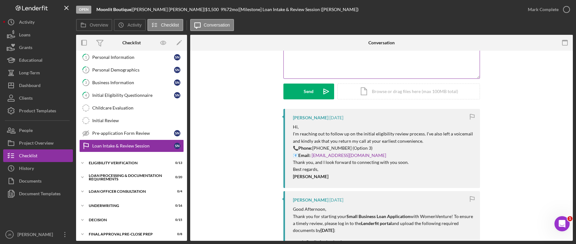
scroll to position [158, 0]
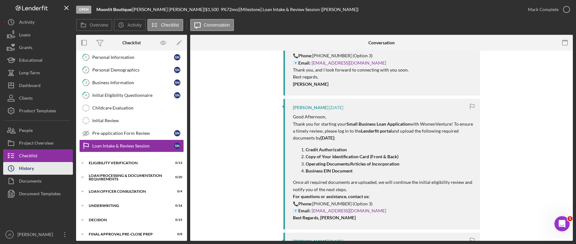
click at [36, 166] on button "Icon/History History" at bounding box center [38, 168] width 70 height 13
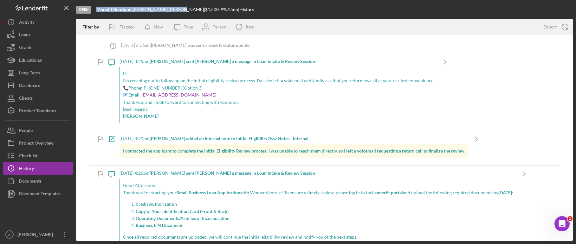
drag, startPoint x: 164, startPoint y: 9, endPoint x: 97, endPoint y: 9, distance: 67.5
click at [97, 9] on div "Moonlit Boutique | [PERSON_NAME] | $1,500 $1,500 9 % 72 mo | History" at bounding box center [175, 9] width 158 height 5
copy div "Moonlit Boutique | [PERSON_NAME]"
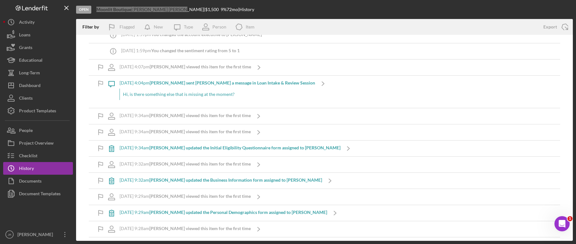
scroll to position [366, 0]
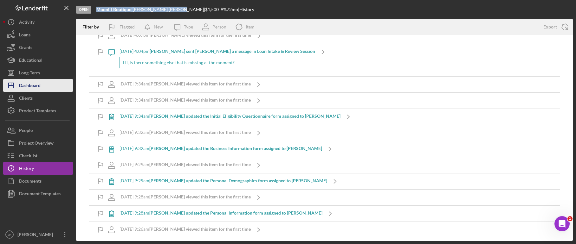
click at [52, 87] on button "Icon/Dashboard Dashboard" at bounding box center [38, 85] width 70 height 13
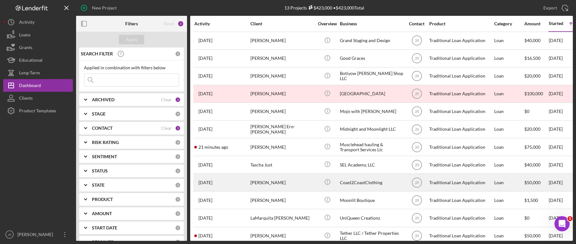
scroll to position [30, 0]
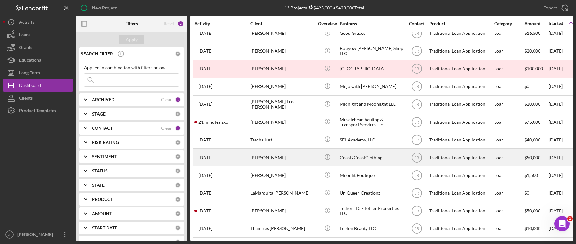
click at [256, 157] on div "[PERSON_NAME]" at bounding box center [281, 157] width 63 height 17
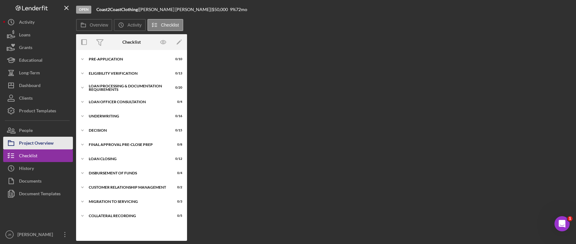
scroll to position [16, 0]
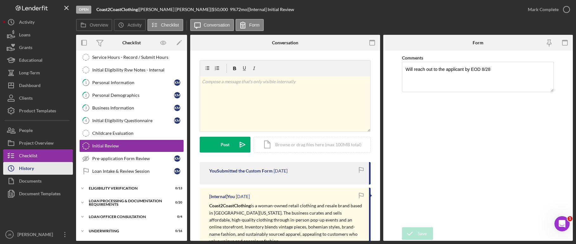
click at [28, 167] on div "History" at bounding box center [26, 169] width 15 height 14
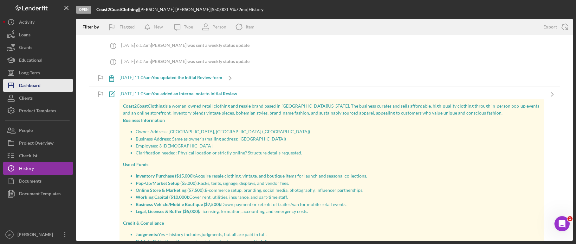
click at [35, 87] on div "Dashboard" at bounding box center [30, 86] width 22 height 14
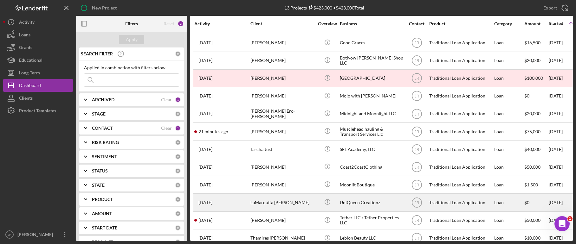
scroll to position [30, 0]
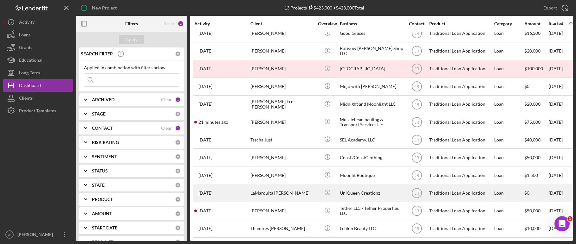
click at [259, 188] on div "LaMarquita [PERSON_NAME]" at bounding box center [281, 193] width 63 height 17
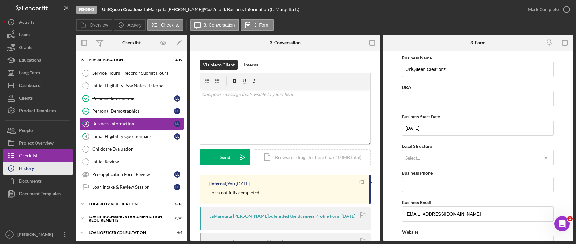
click at [27, 167] on div "History" at bounding box center [26, 169] width 15 height 14
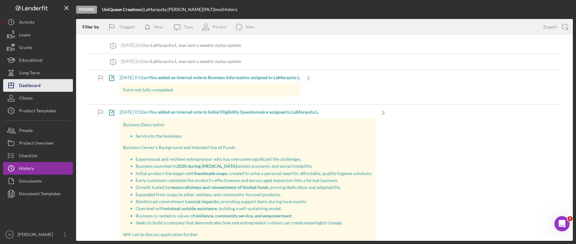
click at [31, 88] on div "Dashboard" at bounding box center [30, 86] width 22 height 14
